Goal: Task Accomplishment & Management: Use online tool/utility

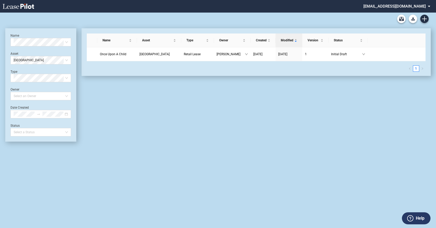
click at [156, 115] on div "Name Asset Type Owner Created Modified Version Status Once Upon A Child Sumter …" at bounding box center [253, 85] width 355 height 114
click at [425, 19] on use "Create new document" at bounding box center [424, 19] width 5 height 5
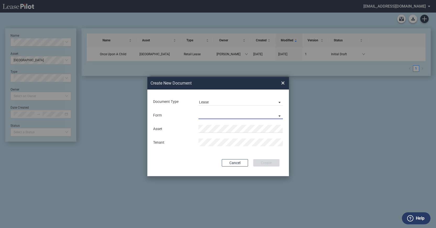
click at [280, 115] on md-select "Retail Lease Monetary Default Notice" at bounding box center [241, 115] width 85 height 8
click at [266, 115] on md-option "Retail Lease" at bounding box center [241, 116] width 93 height 13
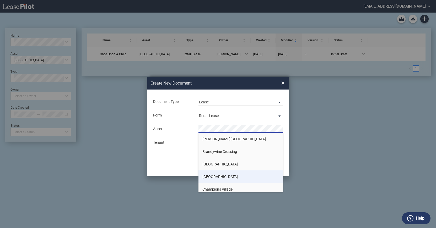
scroll to position [79, 0]
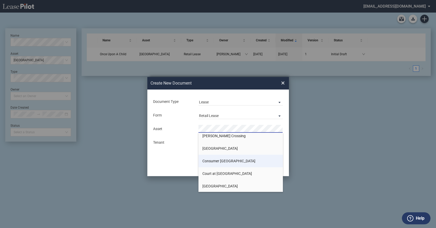
click at [228, 160] on span "Consumer [GEOGRAPHIC_DATA]" at bounding box center [229, 161] width 53 height 4
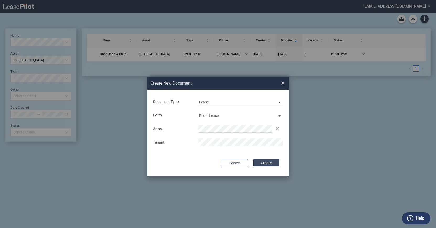
click at [273, 163] on button "Create" at bounding box center [266, 162] width 26 height 7
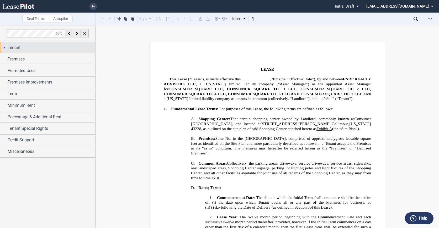
click at [18, 47] on span "Tenant" at bounding box center [14, 48] width 13 height 6
